Goal: Task Accomplishment & Management: Manage account settings

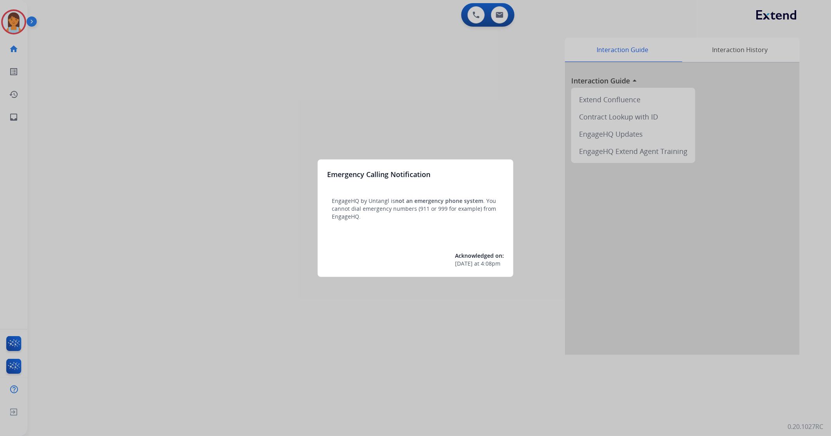
click at [311, 47] on div at bounding box center [415, 218] width 831 height 436
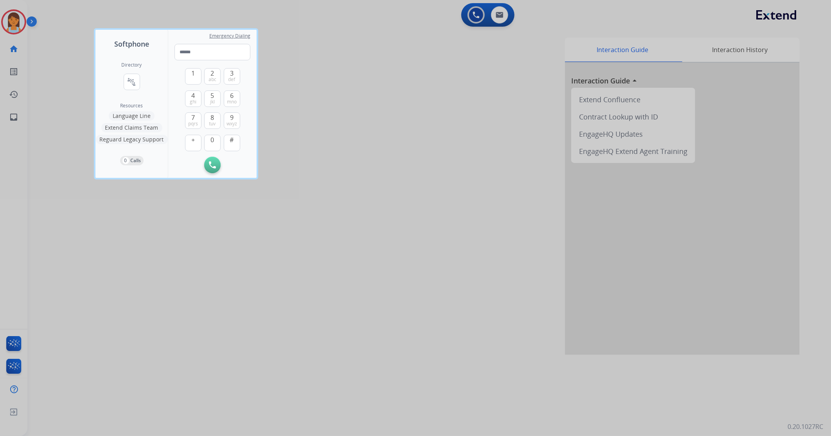
click at [312, 25] on div at bounding box center [415, 218] width 831 height 436
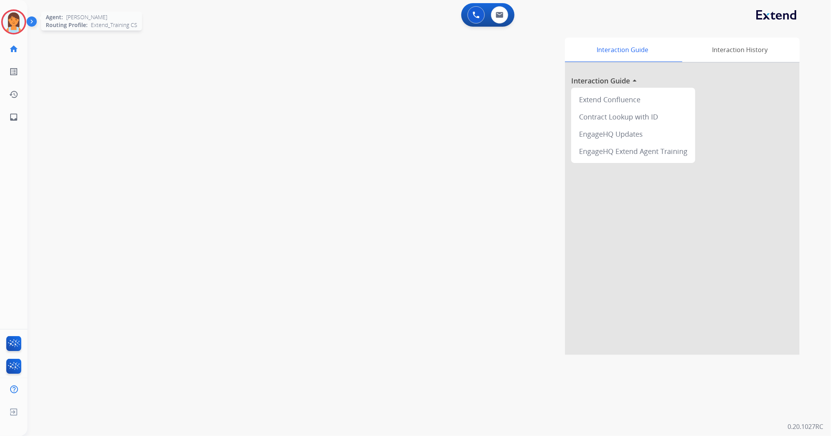
click at [21, 25] on img at bounding box center [14, 22] width 22 height 22
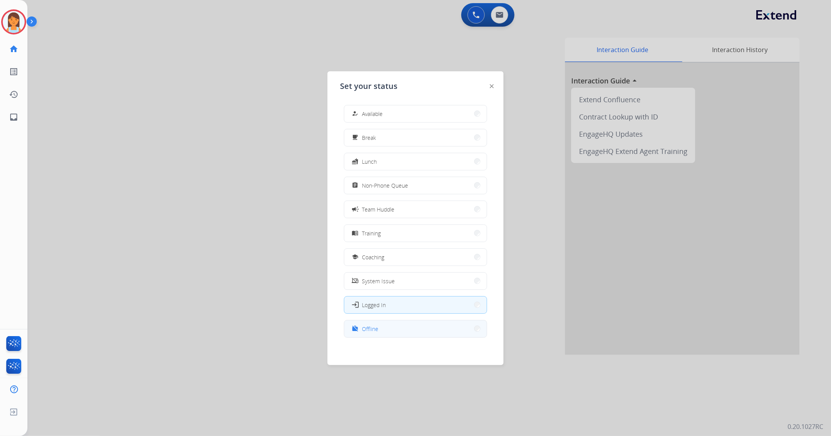
click at [373, 324] on span "Offline" at bounding box center [370, 328] width 16 height 8
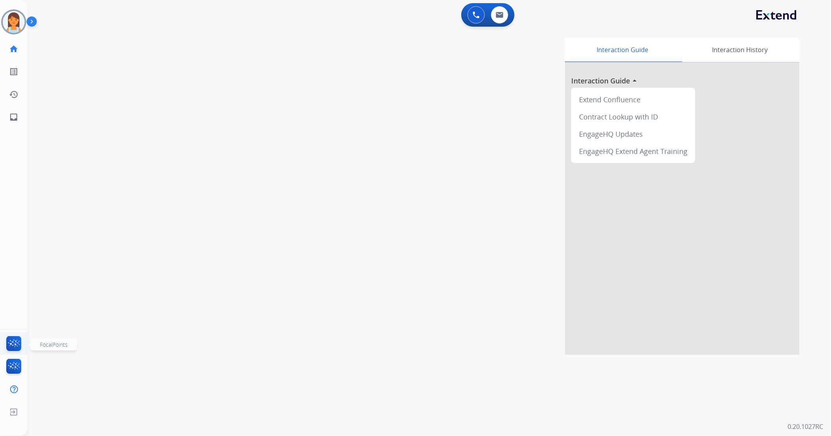
click at [13, 342] on img at bounding box center [14, 345] width 18 height 18
click at [17, 345] on img at bounding box center [14, 345] width 18 height 18
